Goal: Find specific page/section: Find specific page/section

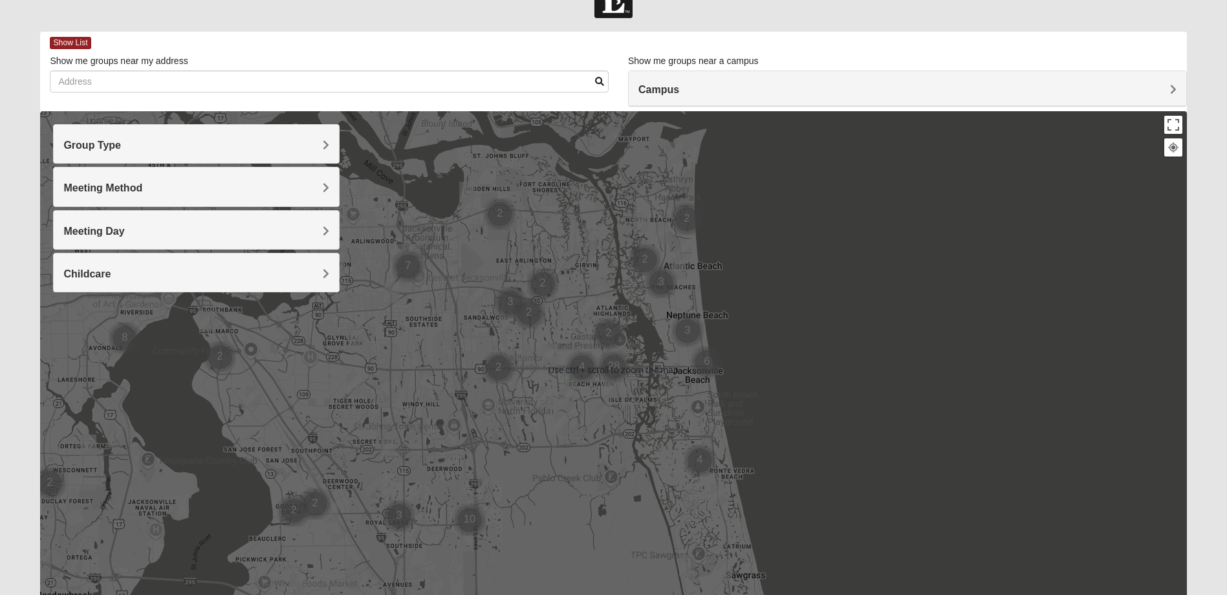
scroll to position [65, 0]
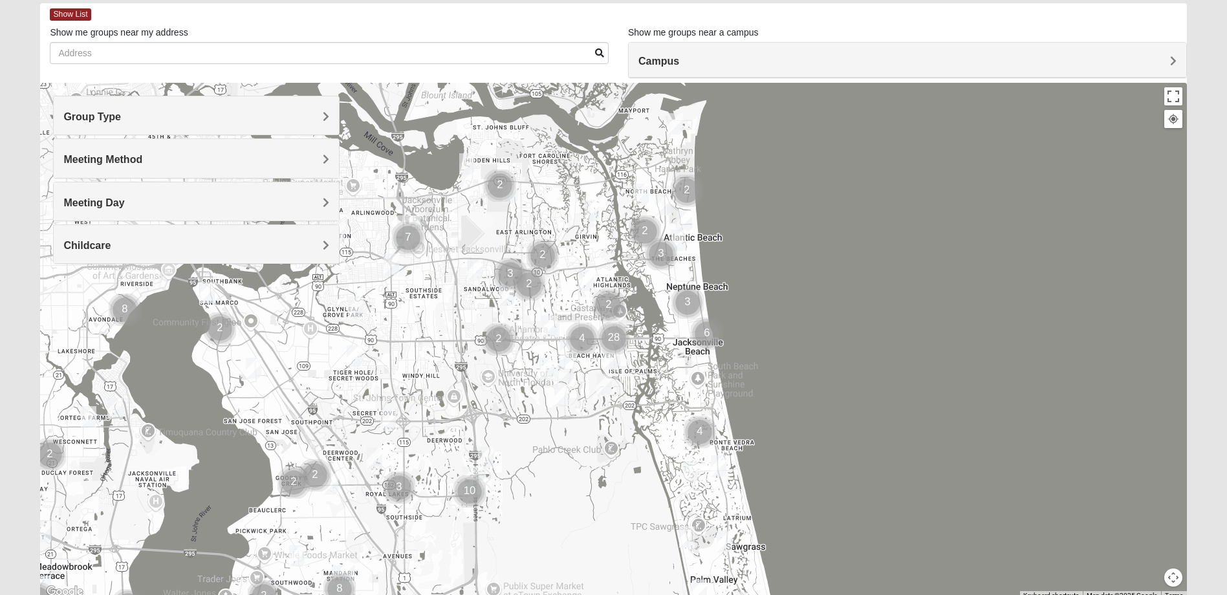
click at [750, 55] on h4 "Campus" at bounding box center [907, 61] width 538 height 12
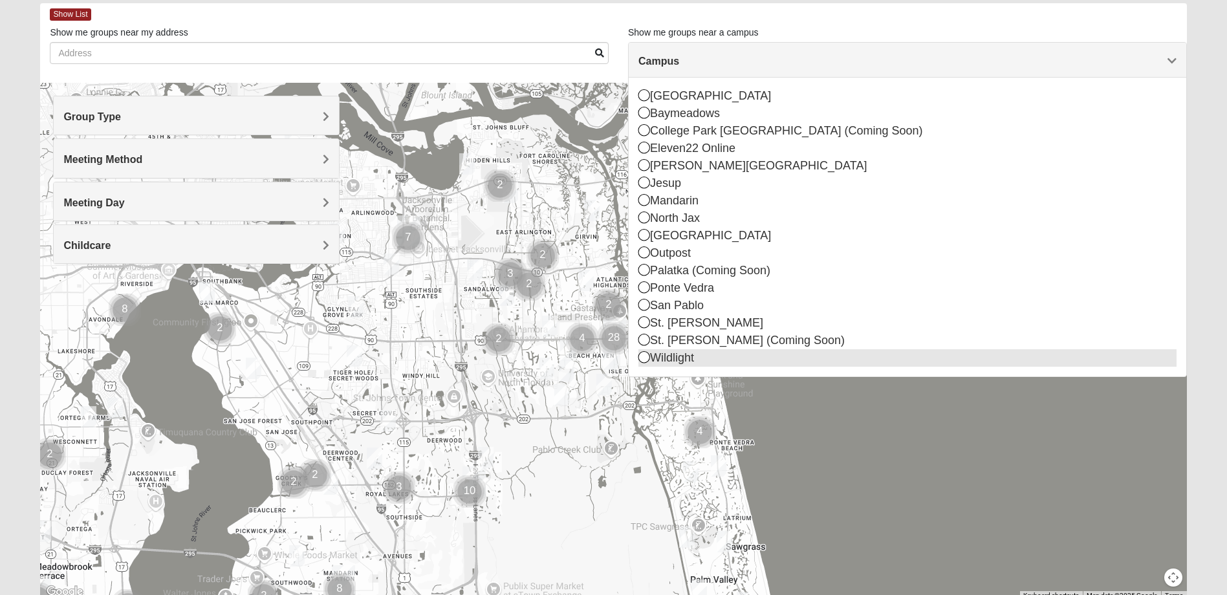
click at [642, 356] on icon at bounding box center [644, 357] width 12 height 12
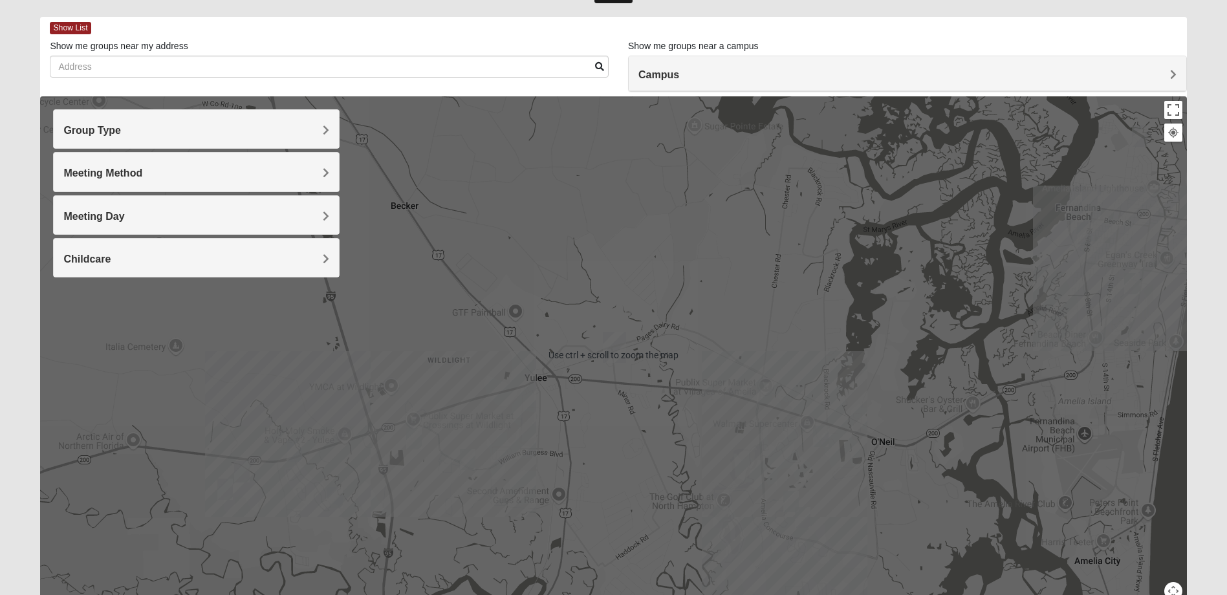
scroll to position [0, 0]
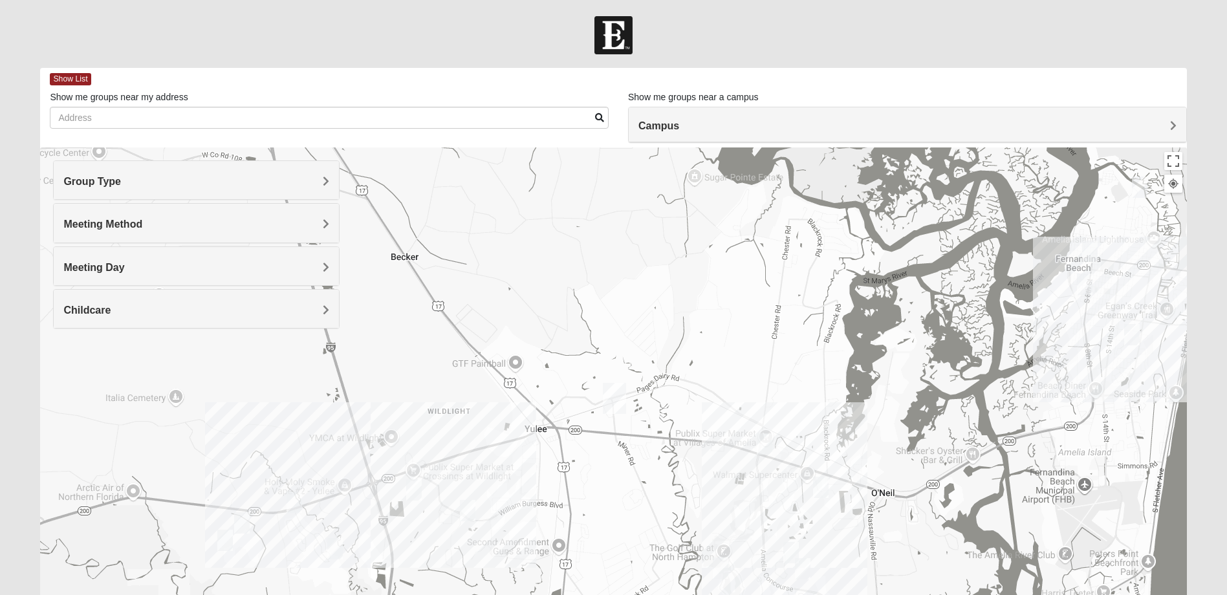
click at [320, 224] on h4 "Meeting Method" at bounding box center [196, 224] width 266 height 12
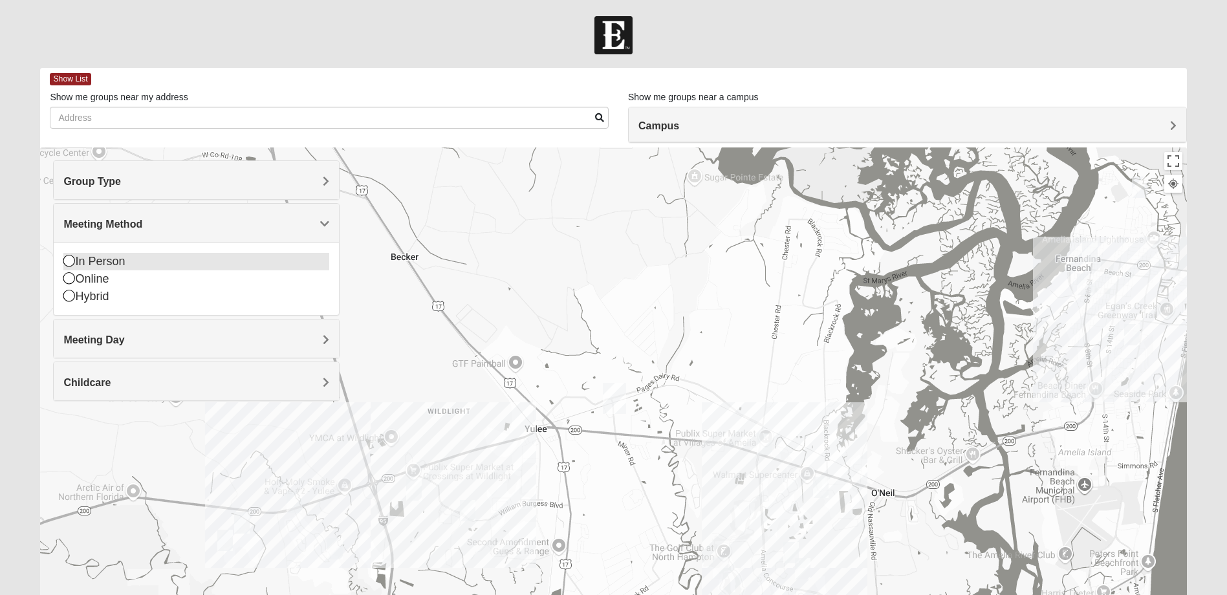
click at [68, 263] on icon at bounding box center [69, 261] width 12 height 12
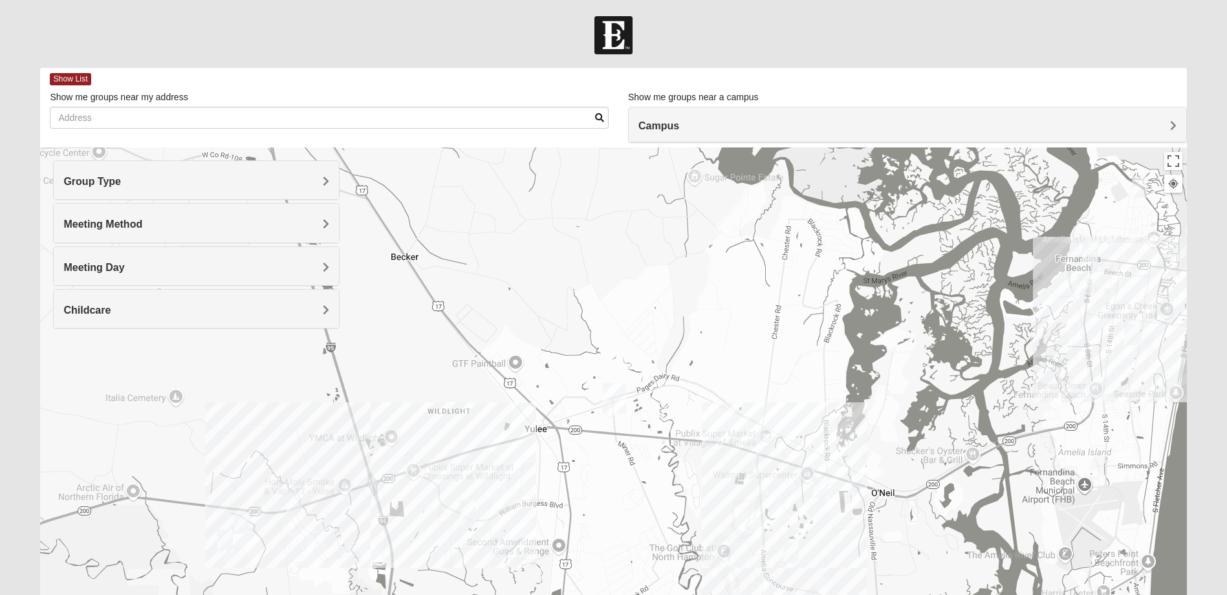
click at [321, 182] on h4 "Group Type" at bounding box center [196, 181] width 266 height 12
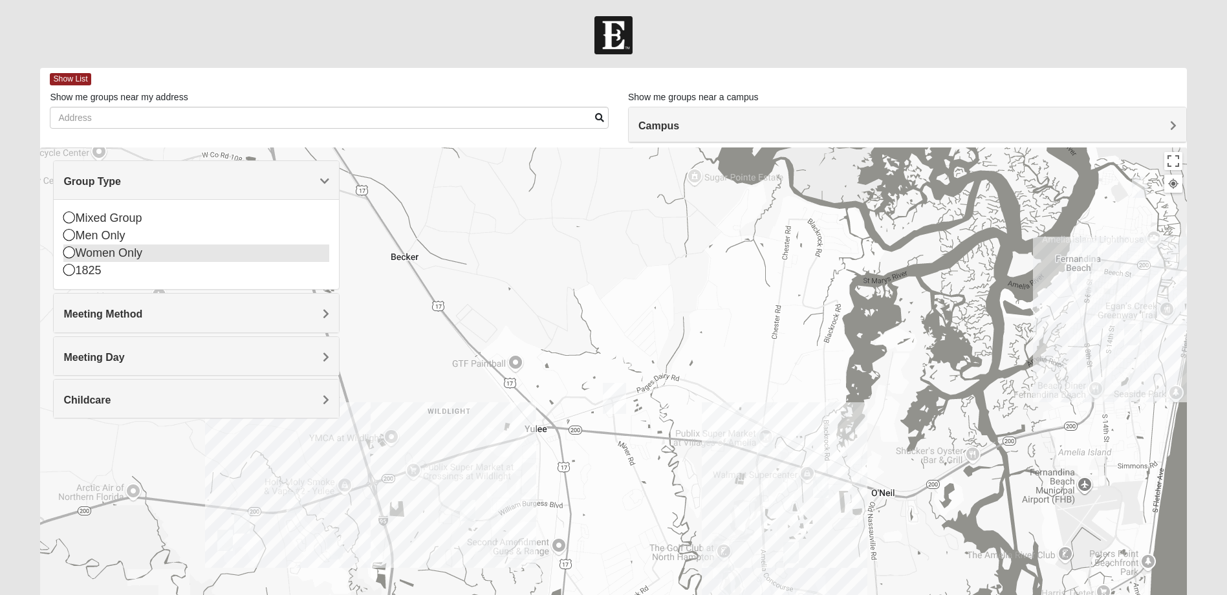
click at [70, 252] on icon at bounding box center [69, 252] width 12 height 12
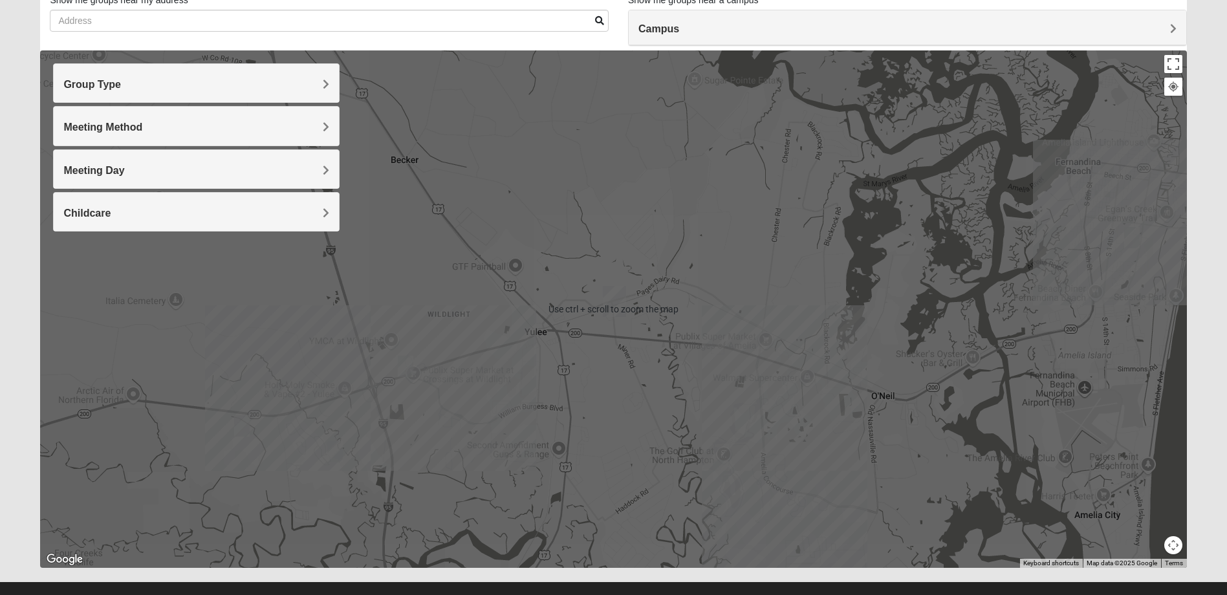
scroll to position [117, 0]
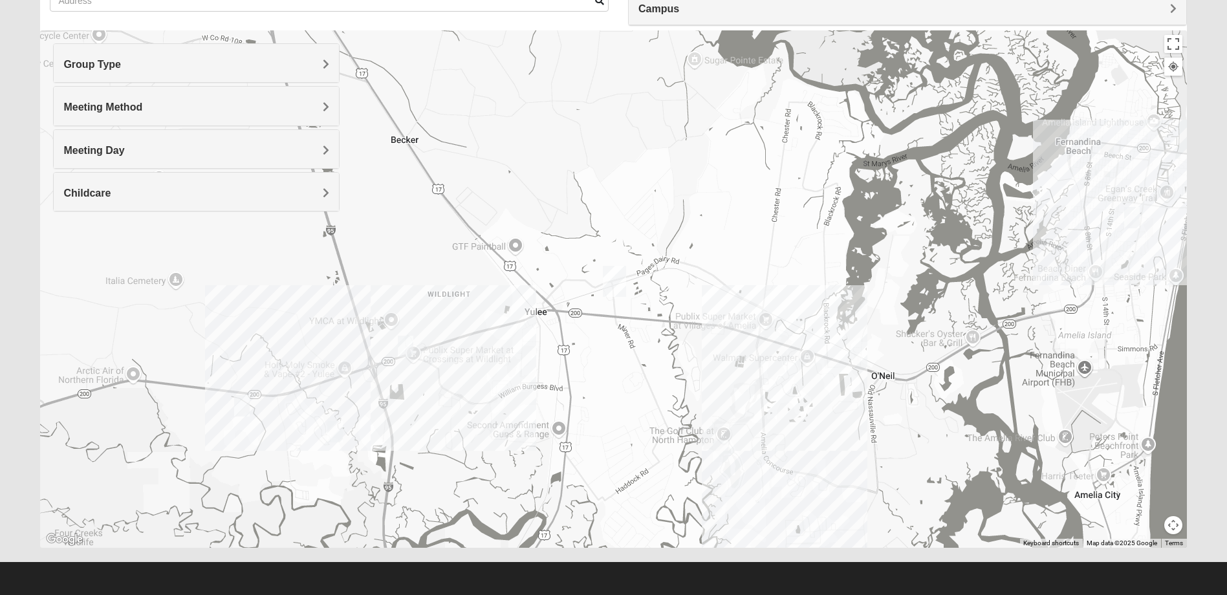
click at [1133, 219] on img "Womens Bourquin 32034" at bounding box center [1132, 218] width 26 height 32
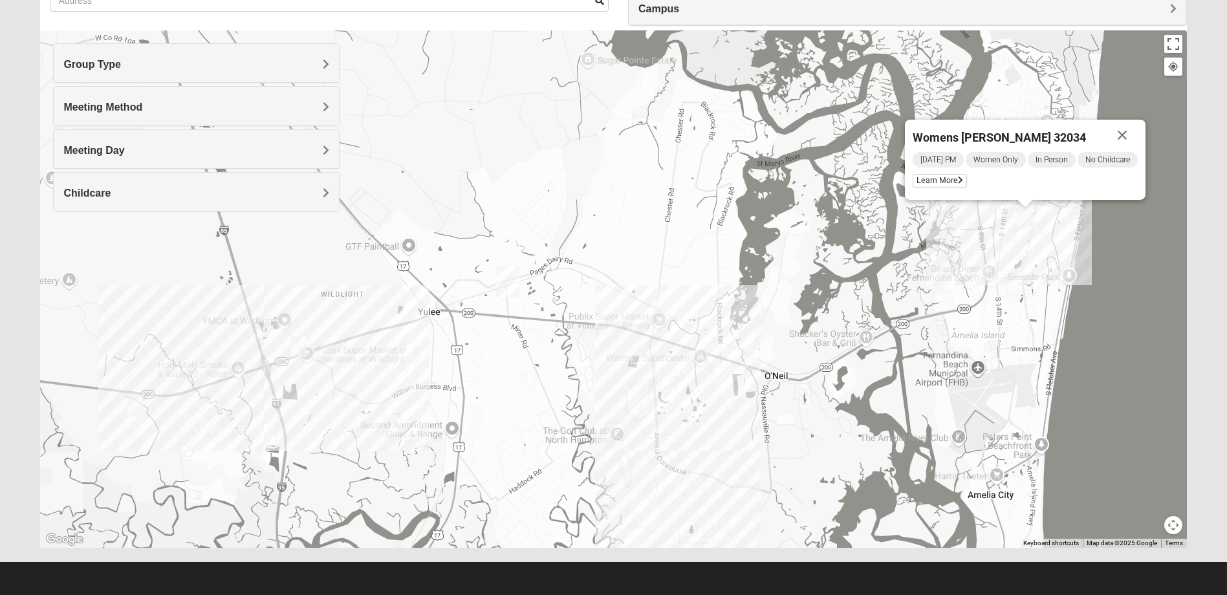
click at [611, 451] on img "Womens Trescot 32034" at bounding box center [614, 451] width 26 height 32
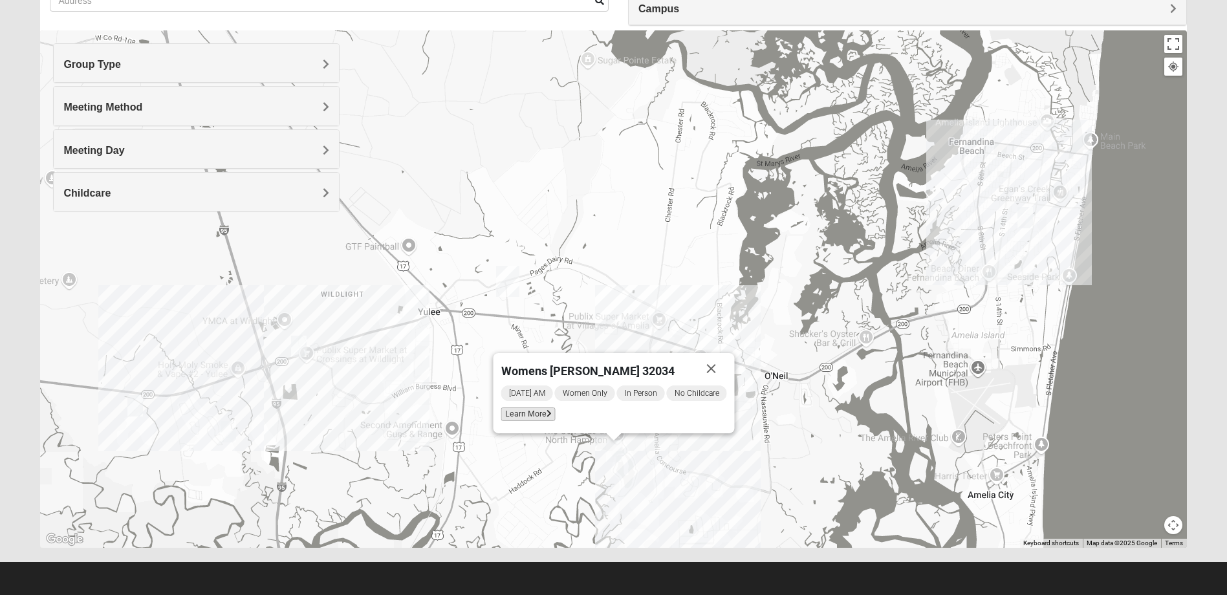
click at [530, 413] on span "Learn More" at bounding box center [528, 415] width 54 height 14
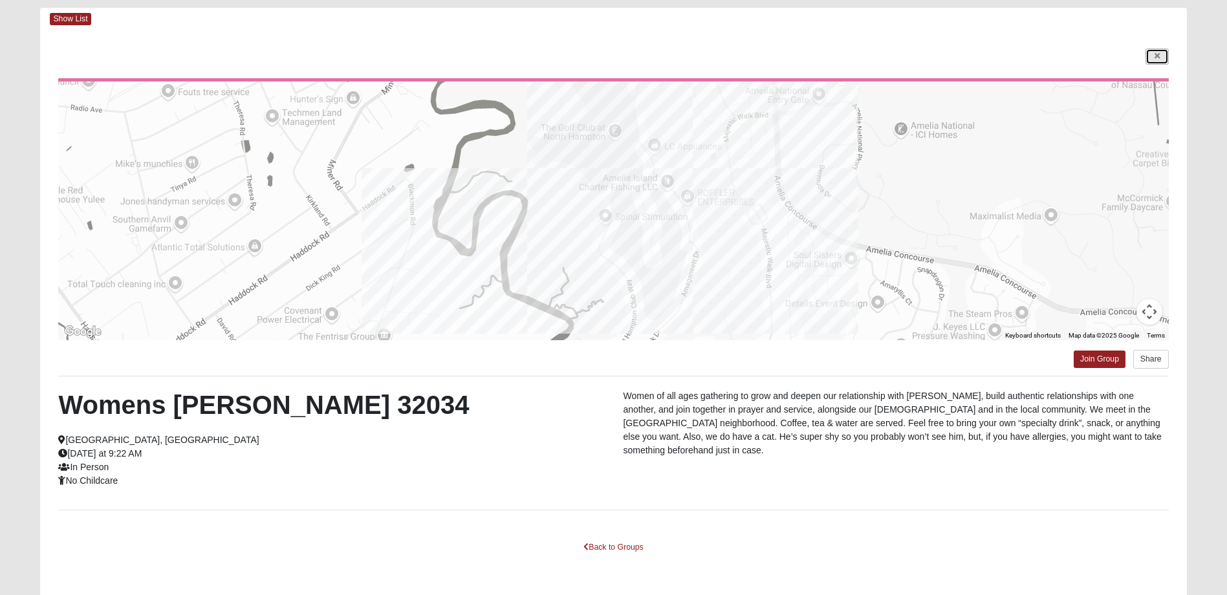
click at [1156, 58] on icon at bounding box center [1157, 56] width 5 height 8
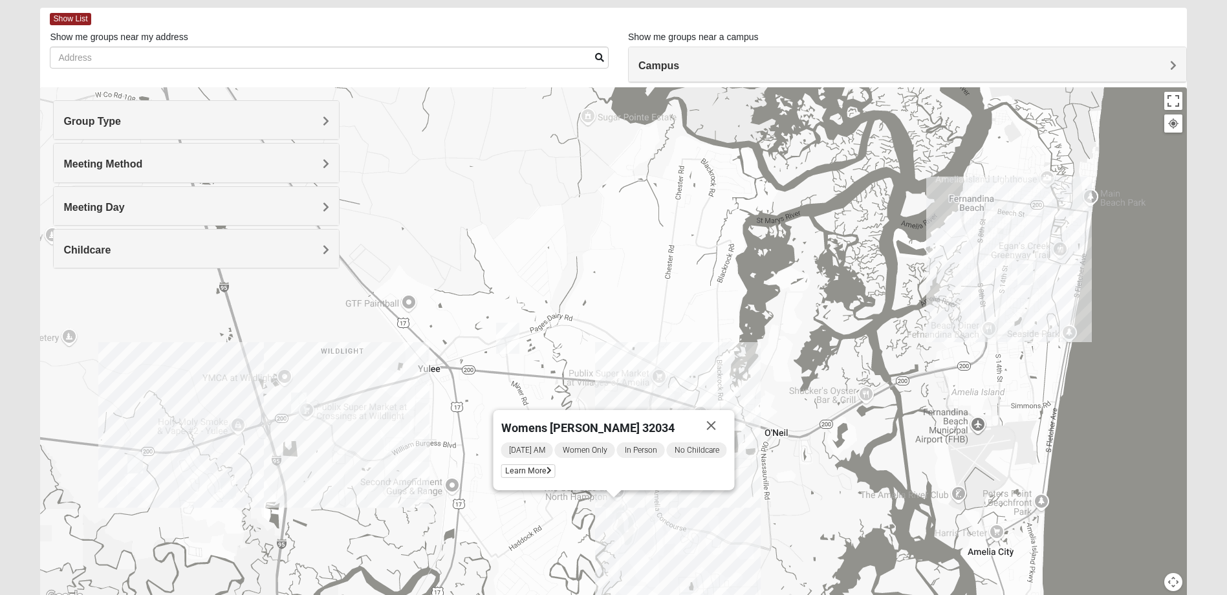
click at [300, 400] on img "Womens Garrison 32097" at bounding box center [299, 403] width 26 height 32
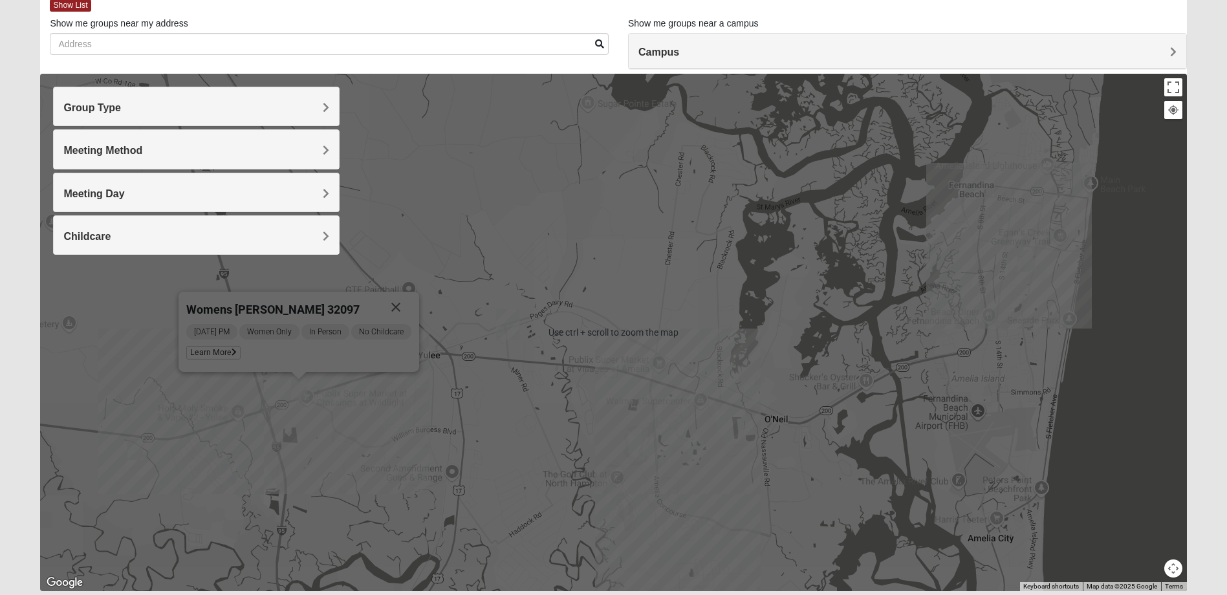
scroll to position [52, 0]
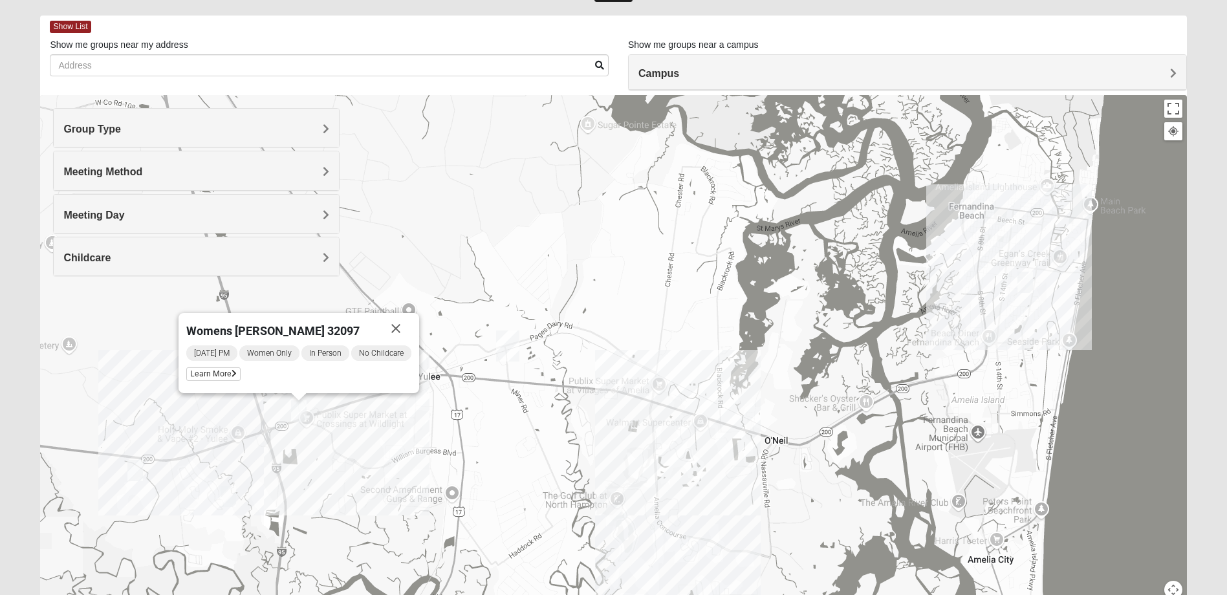
click at [142, 170] on span "Meeting Method" at bounding box center [102, 171] width 79 height 11
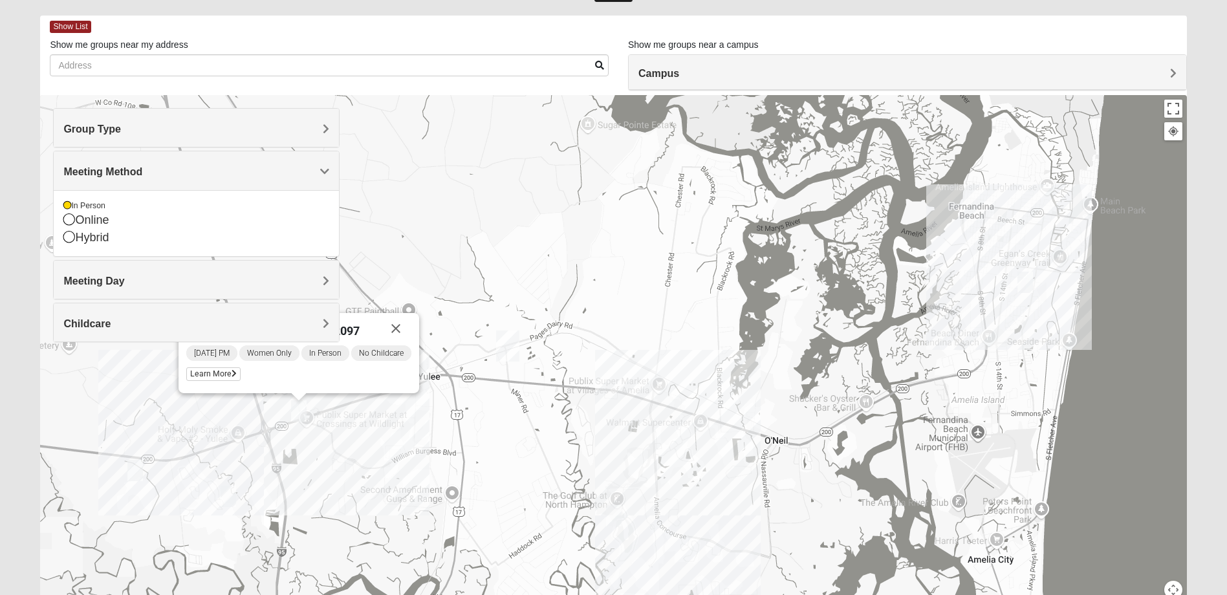
click at [382, 246] on div "Womens [PERSON_NAME] 32097 [DATE] PM Women Only In Person No Childcare Learn Mo…" at bounding box center [613, 353] width 1146 height 517
click at [318, 279] on h4 "Meeting Day" at bounding box center [196, 281] width 266 height 12
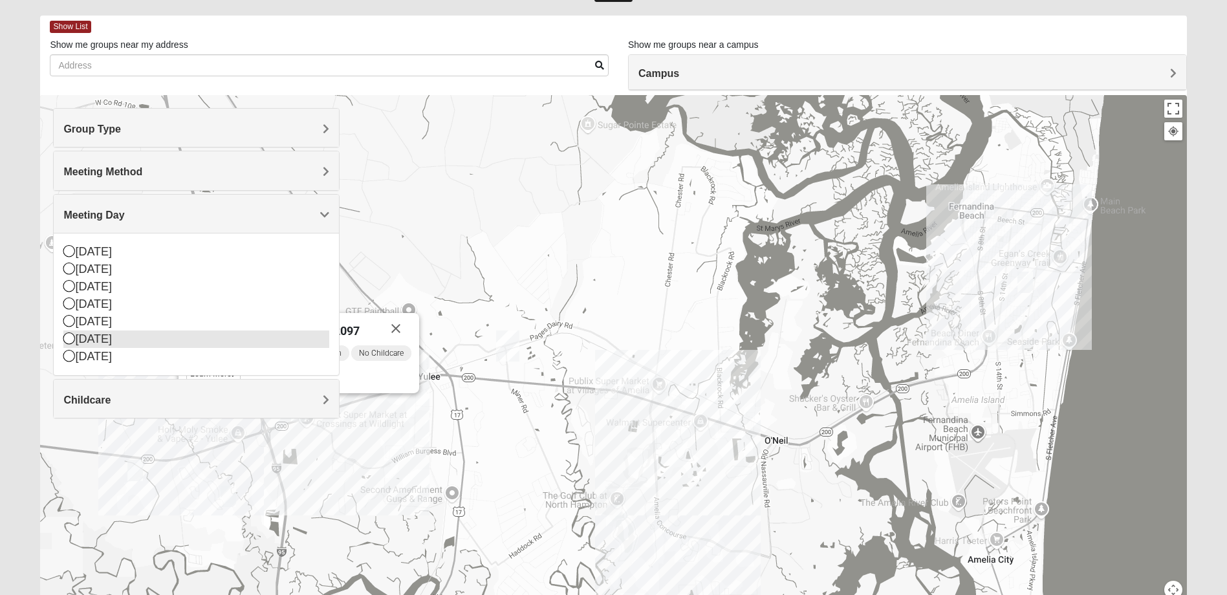
click at [67, 339] on icon at bounding box center [69, 338] width 12 height 12
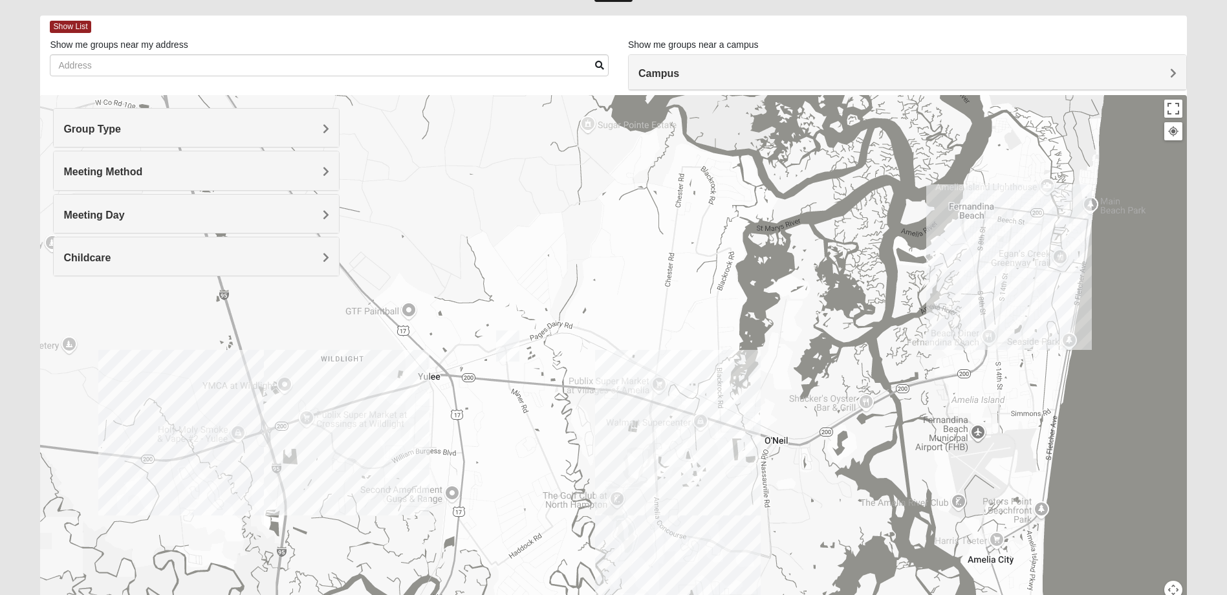
click at [124, 215] on span "Meeting Day" at bounding box center [93, 215] width 61 height 11
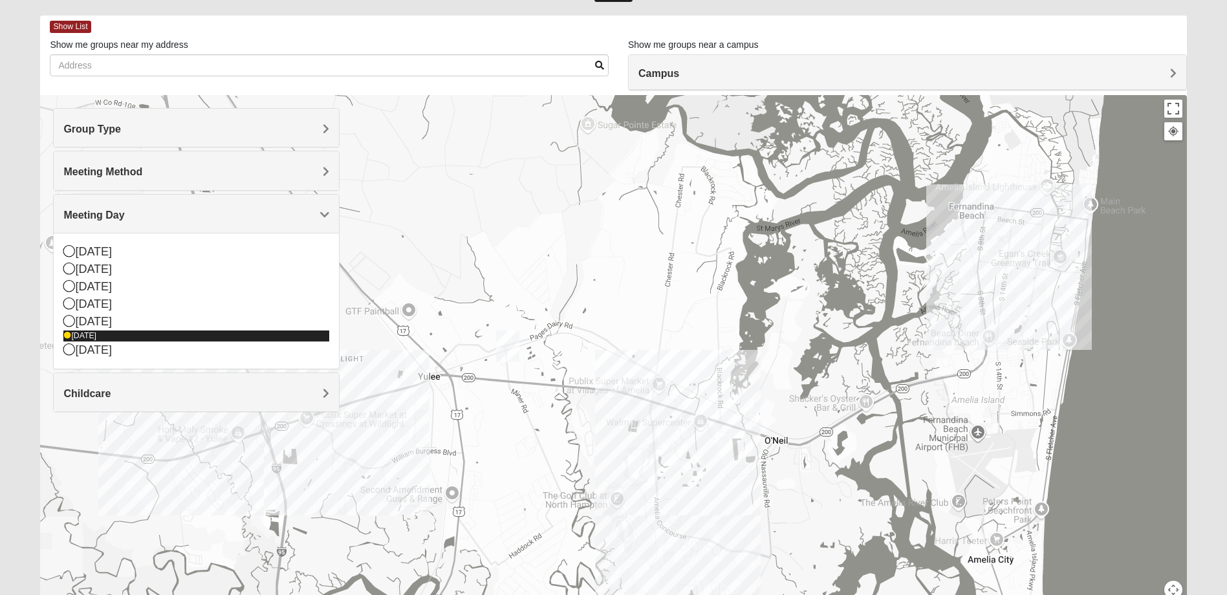
click at [67, 333] on icon at bounding box center [67, 336] width 8 height 8
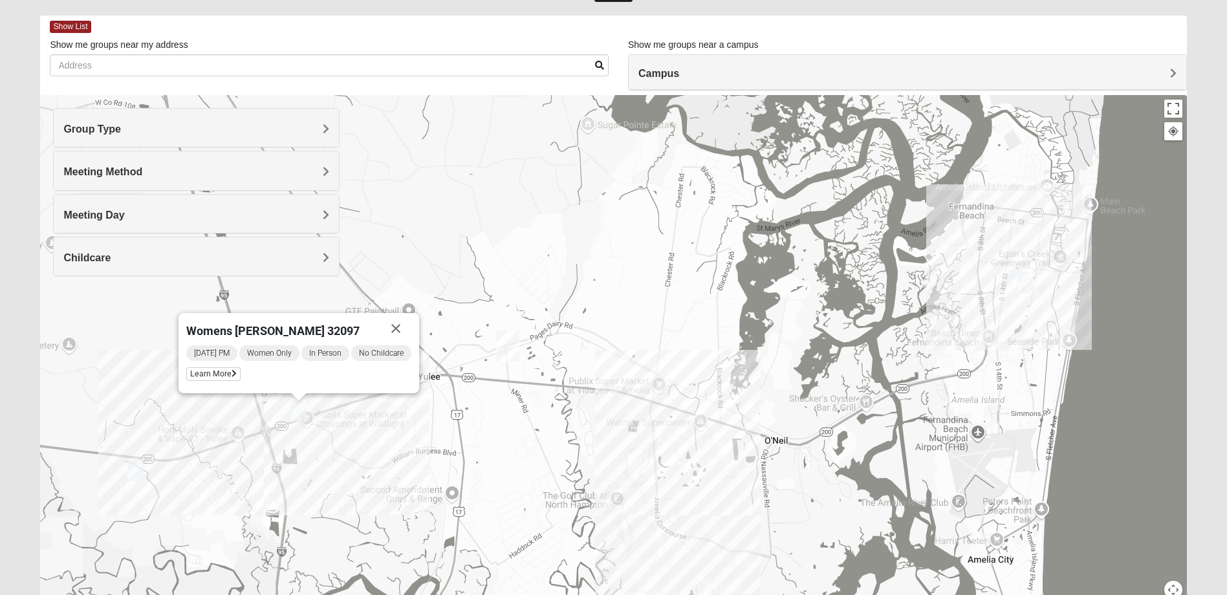
click at [298, 258] on h4 "Childcare" at bounding box center [196, 258] width 266 height 12
click at [68, 312] on icon at bounding box center [69, 311] width 12 height 12
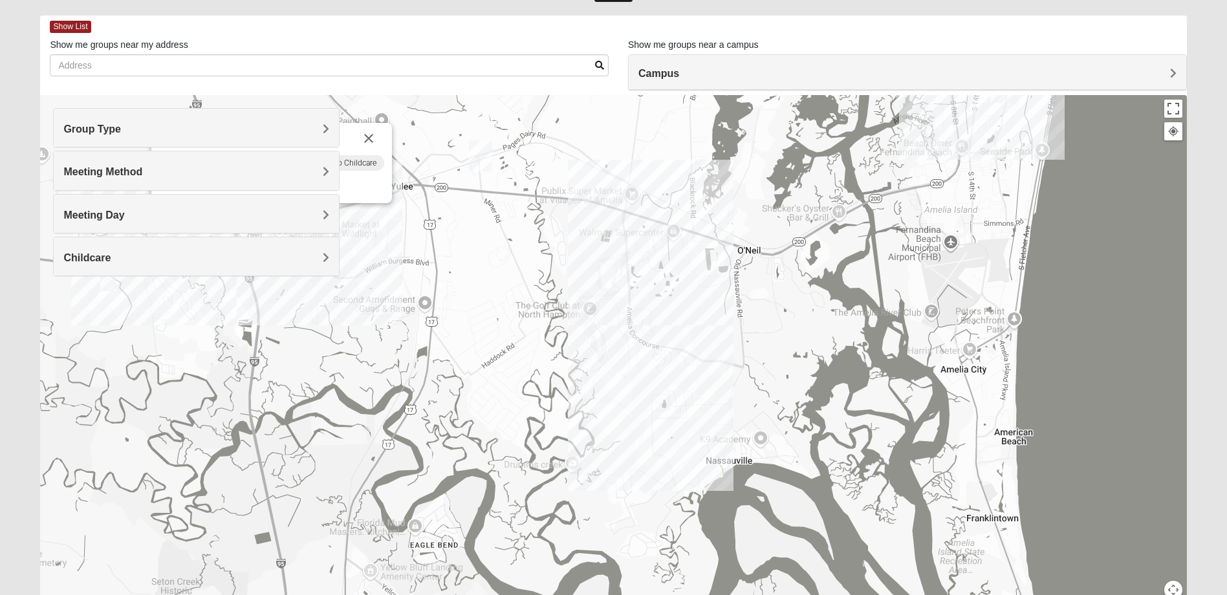
drag, startPoint x: 778, startPoint y: 530, endPoint x: 750, endPoint y: 338, distance: 194.0
click at [750, 338] on div "Womens [PERSON_NAME] 32097 [DATE] PM Women Only In Person No Childcare Learn Mo…" at bounding box center [613, 353] width 1146 height 517
click at [315, 127] on h4 "Group Type" at bounding box center [196, 129] width 266 height 12
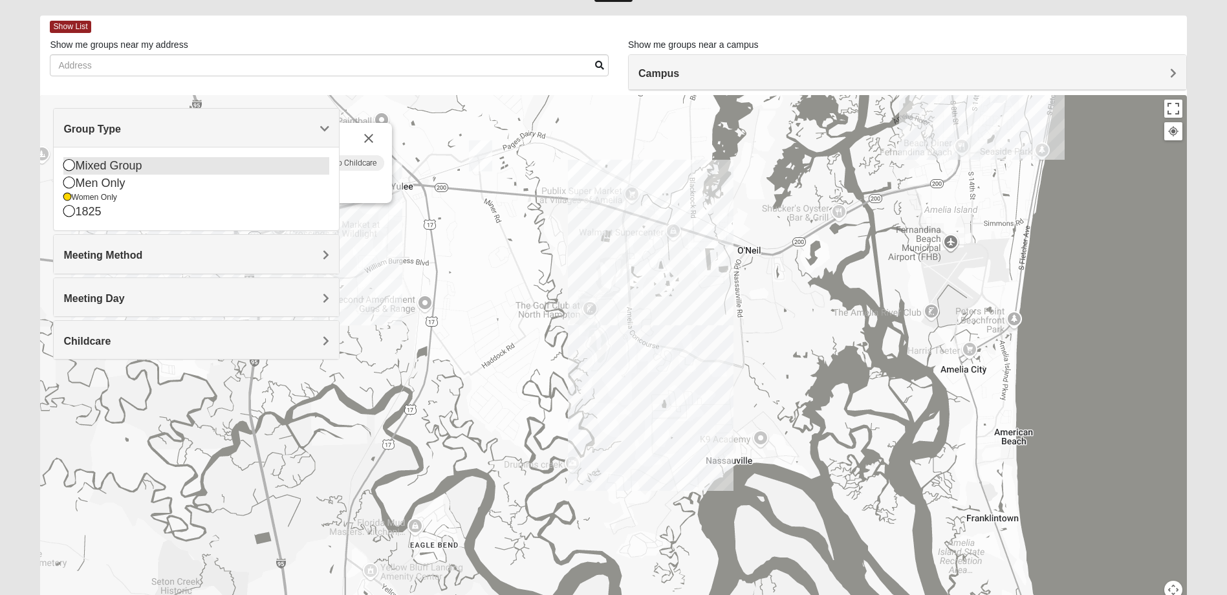
click at [71, 166] on icon at bounding box center [69, 165] width 12 height 12
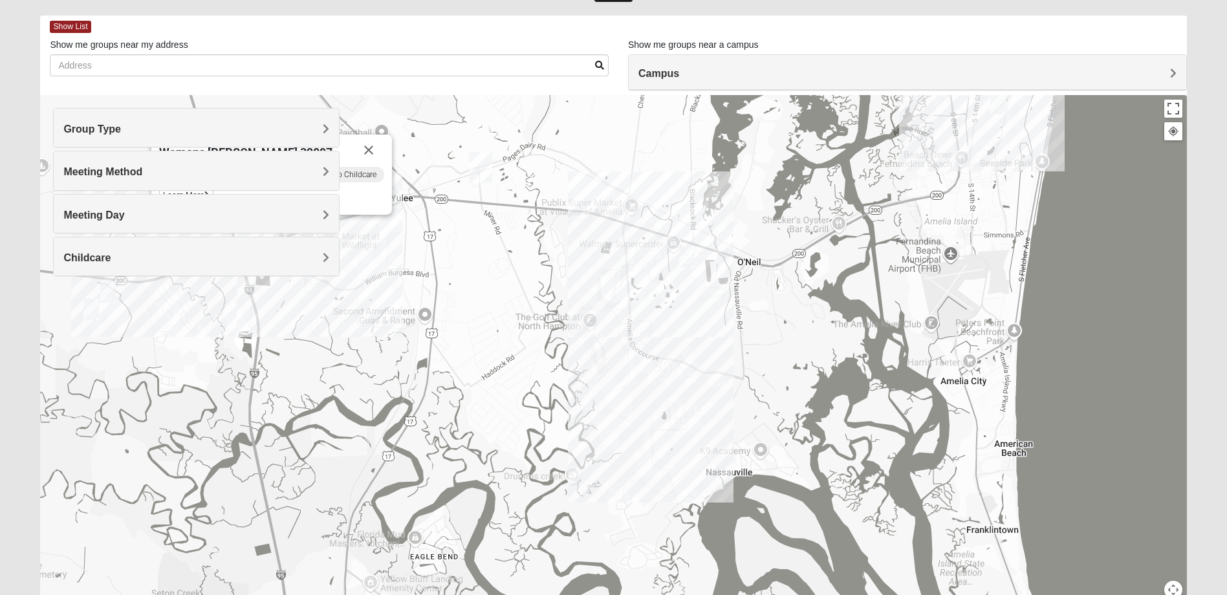
click at [321, 127] on h4 "Group Type" at bounding box center [196, 129] width 266 height 12
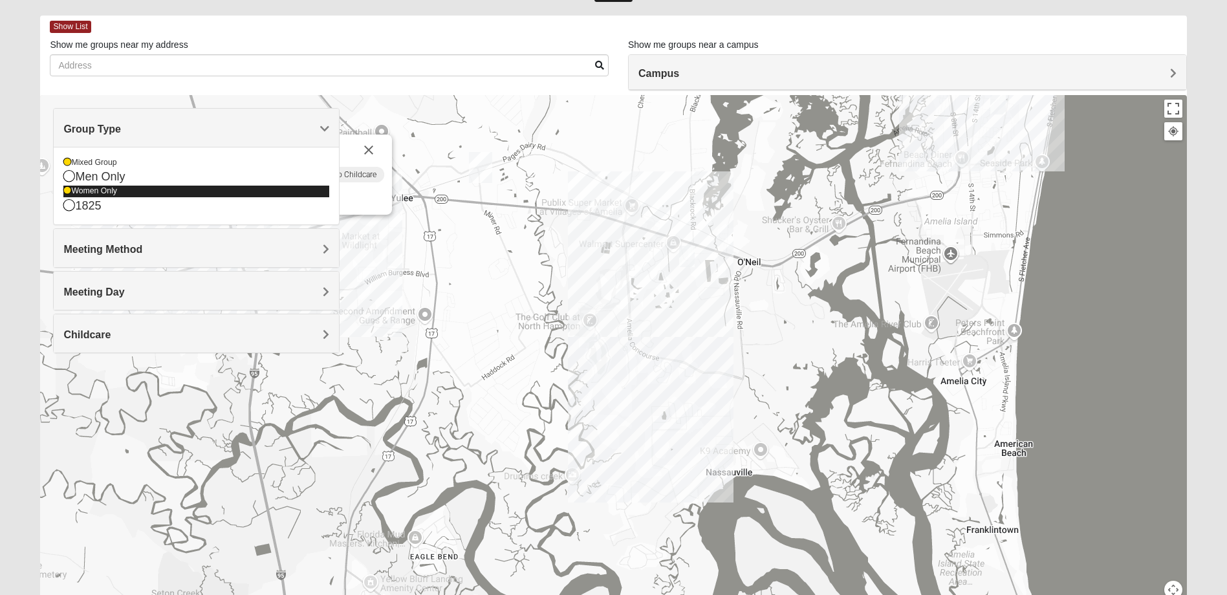
click at [67, 189] on icon at bounding box center [67, 191] width 8 height 8
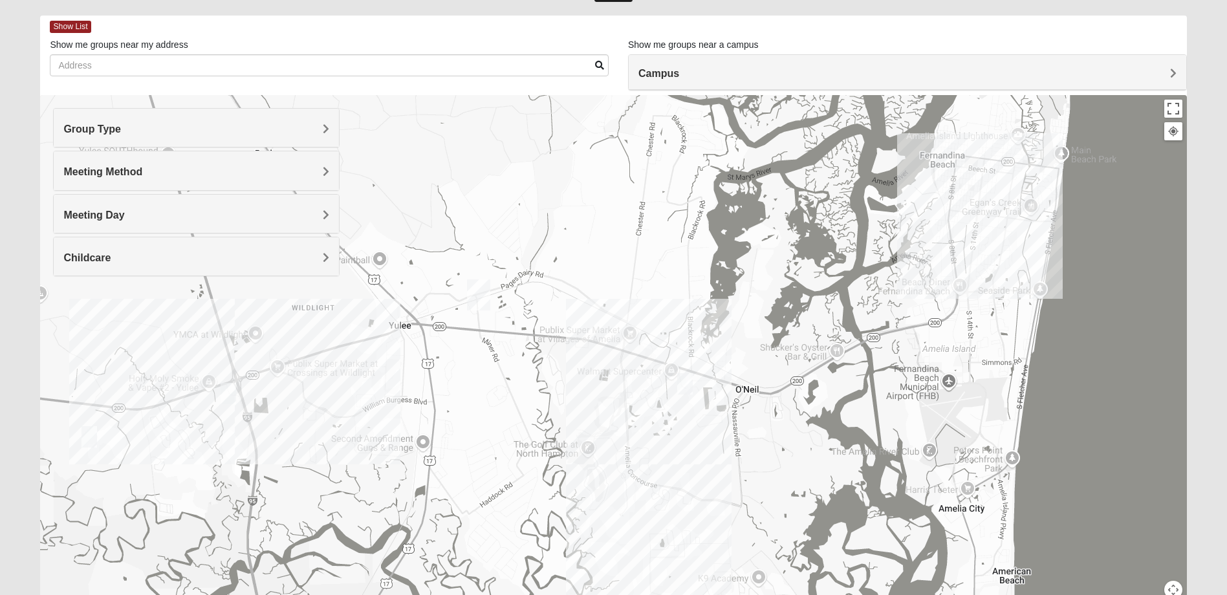
drag, startPoint x: 833, startPoint y: 193, endPoint x: 827, endPoint y: 326, distance: 132.7
click at [827, 326] on div at bounding box center [613, 353] width 1146 height 517
click at [684, 382] on img "Mixed Speed 32034" at bounding box center [685, 384] width 26 height 32
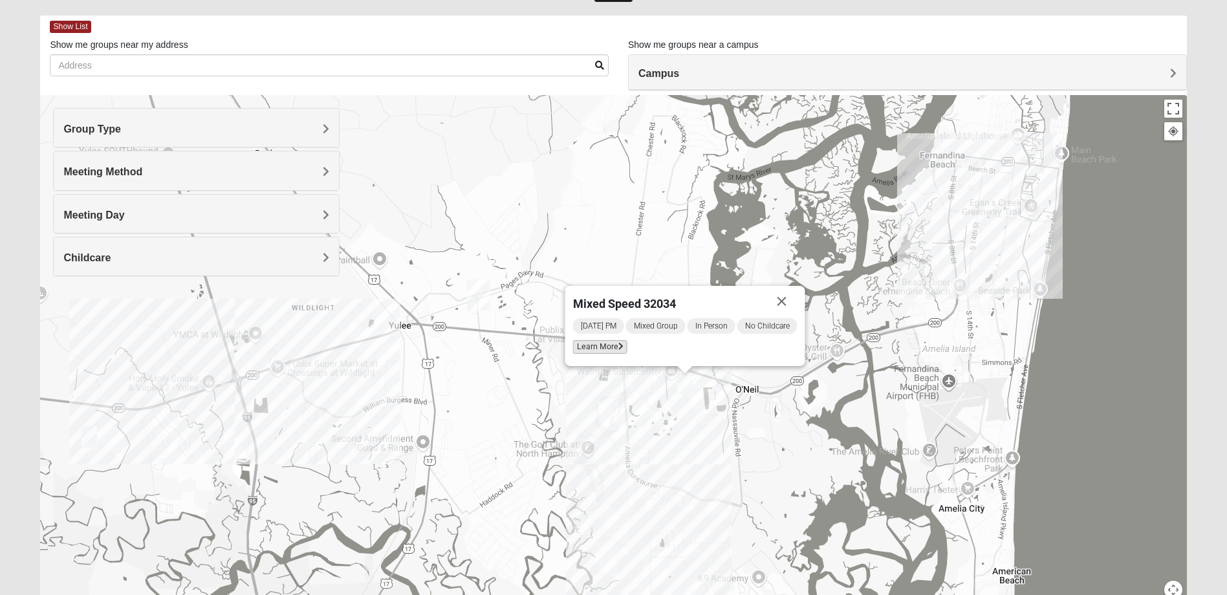
click at [600, 348] on span "Learn More" at bounding box center [600, 347] width 54 height 14
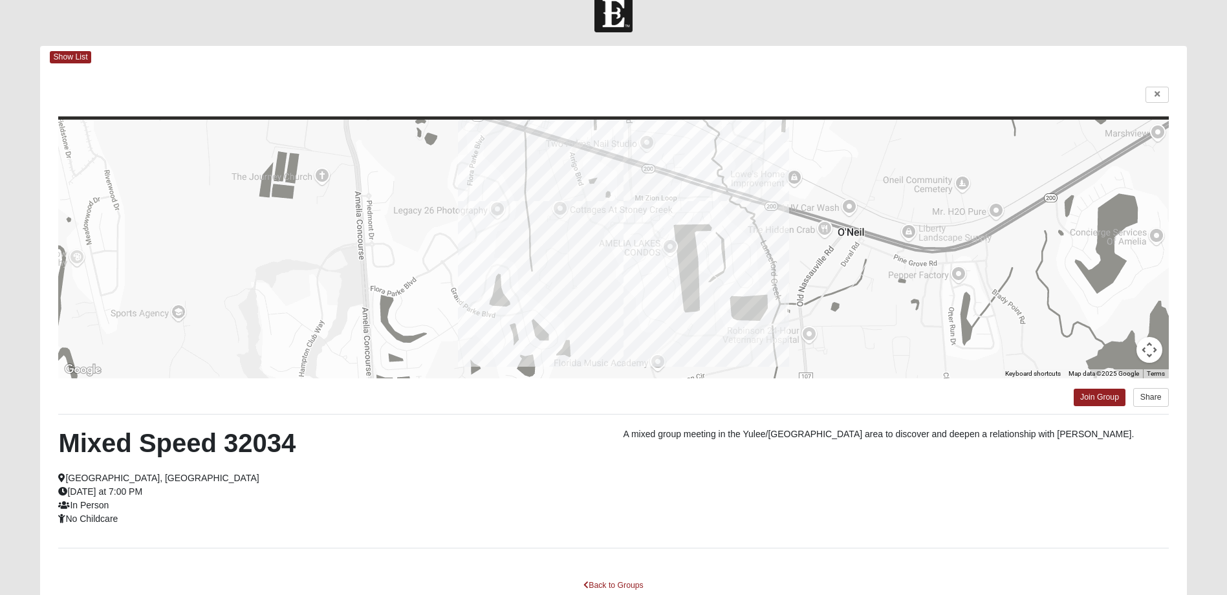
scroll to position [0, 0]
